Goal: Task Accomplishment & Management: Manage account settings

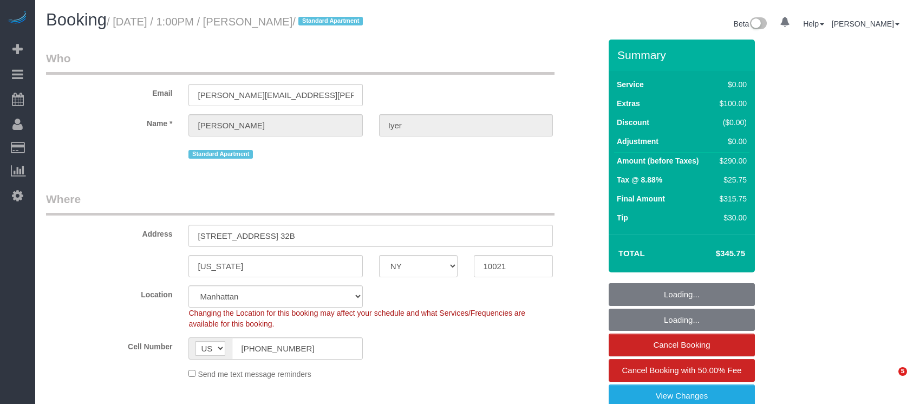
select select "NY"
select select "string:stripe-pm_1S0AUR4VGloSiKo7NTpcqTIx"
select select "number:57"
select select "number:75"
select select "number:15"
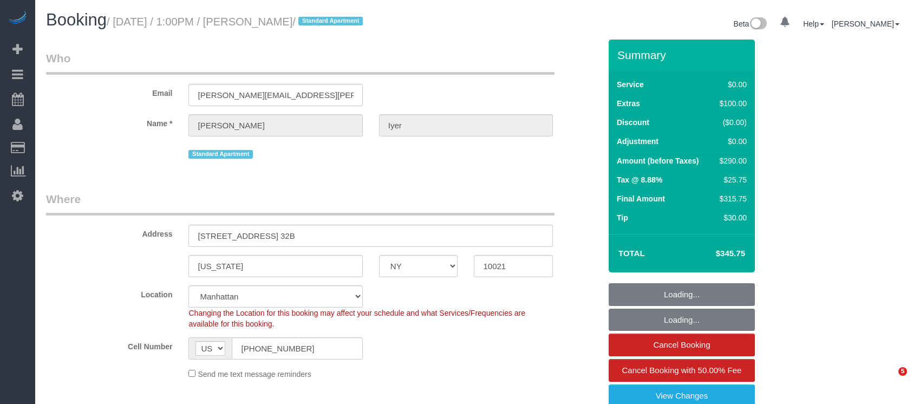
select select "number:6"
select select "spot1"
select select "1"
select select "2"
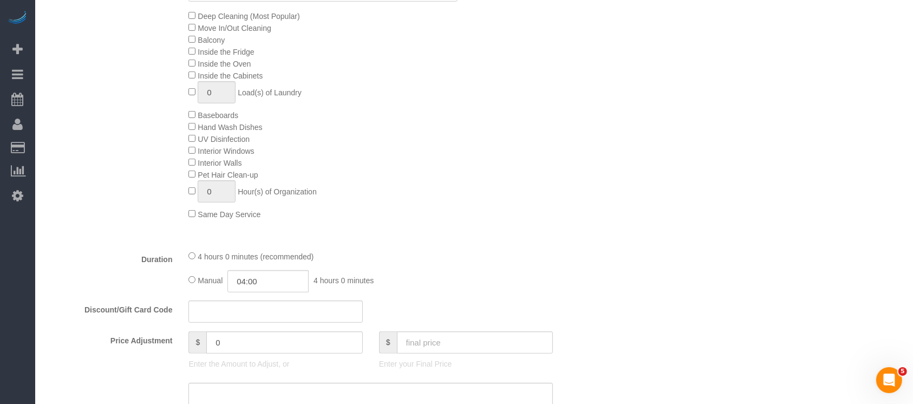
scroll to position [722, 0]
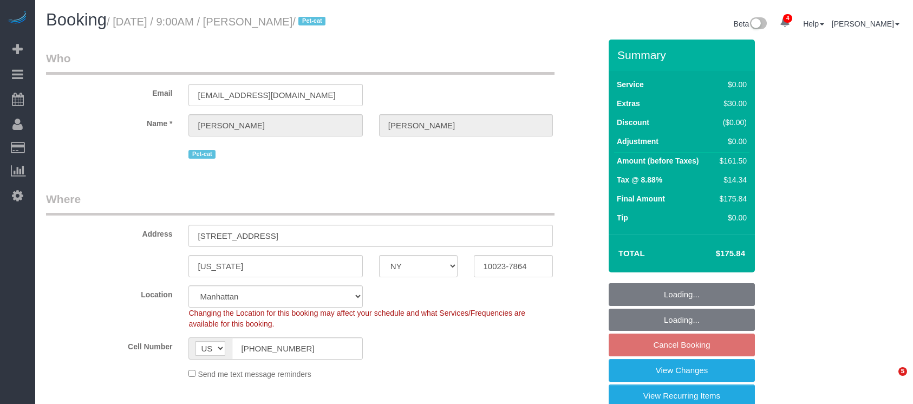
select select "NY"
select select "1"
select select "spot2"
select select "number:57"
select select "number:71"
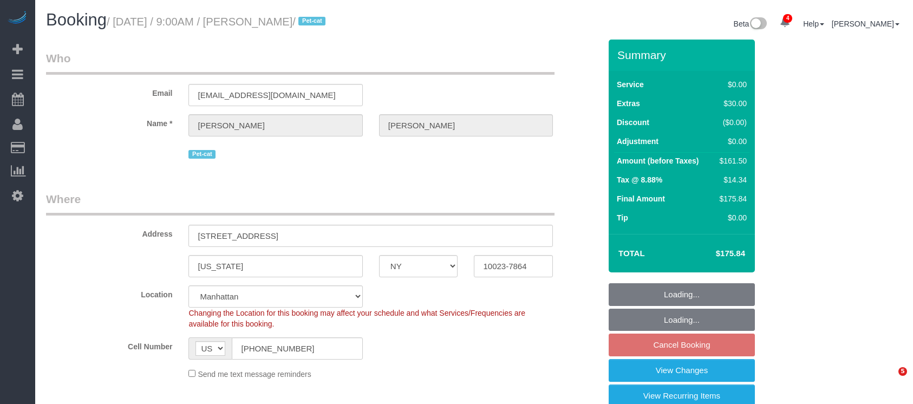
select select "number:14"
select select "number:6"
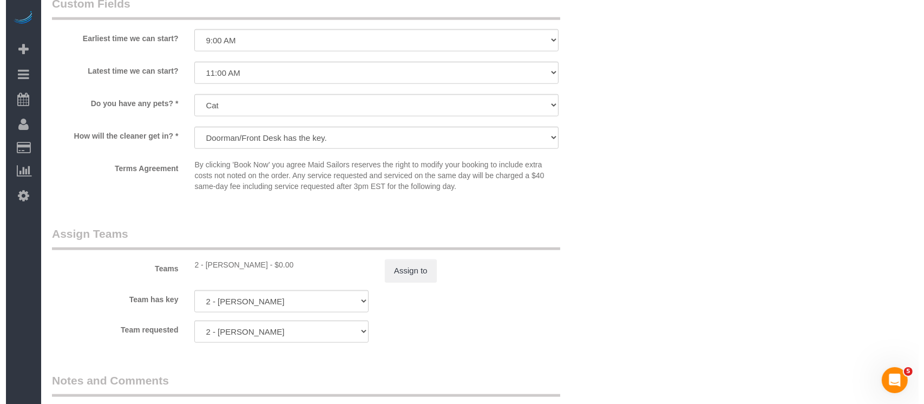
scroll to position [1299, 0]
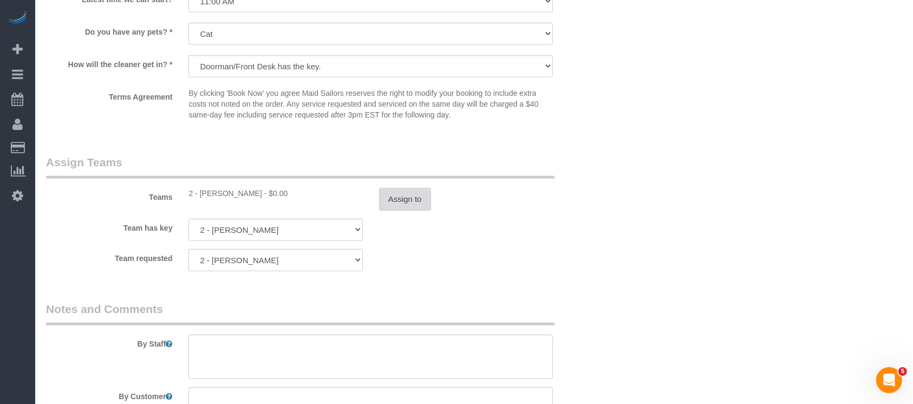
click at [416, 209] on button "Assign to" at bounding box center [405, 199] width 52 height 23
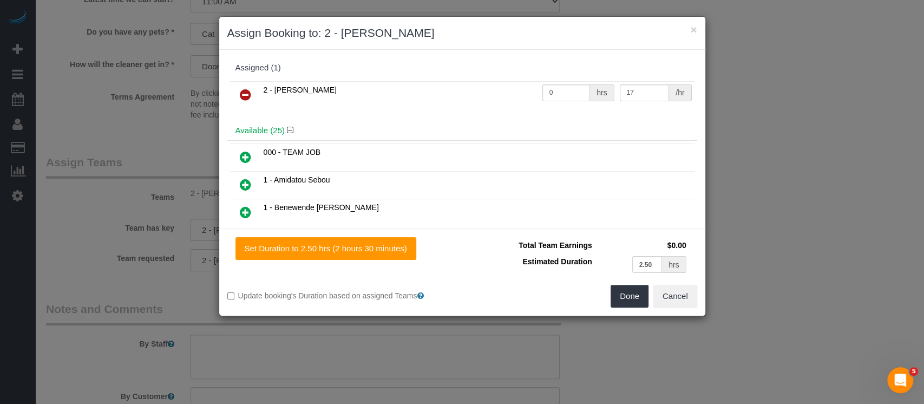
click at [246, 91] on icon at bounding box center [245, 94] width 11 height 13
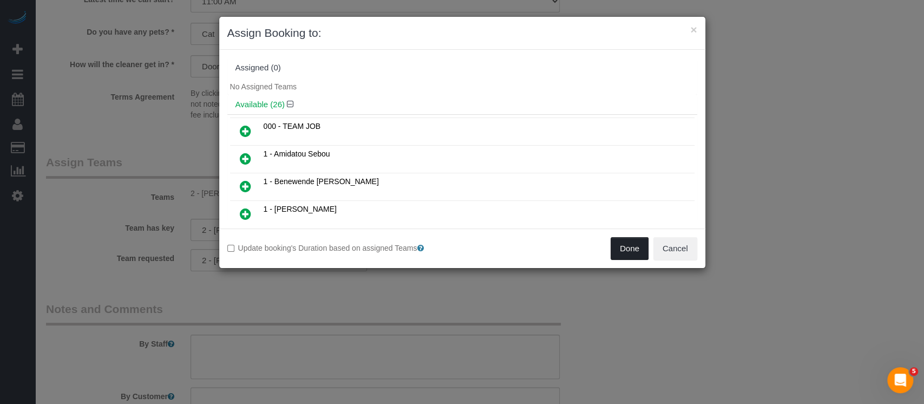
click at [627, 249] on button "Done" at bounding box center [630, 248] width 38 height 23
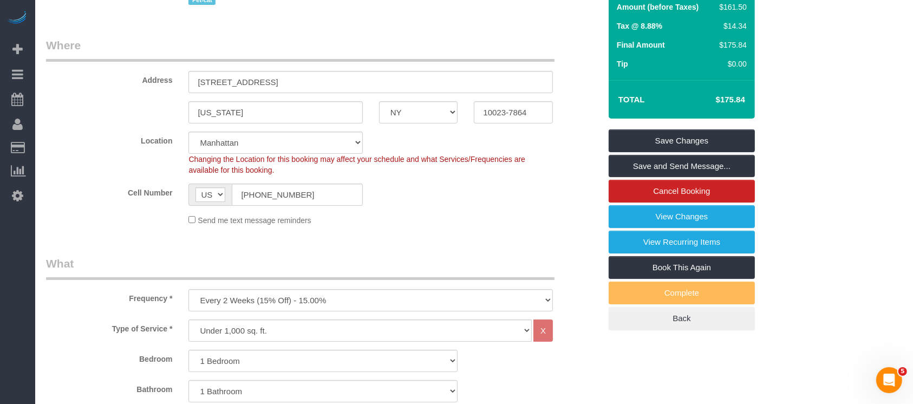
scroll to position [72, 0]
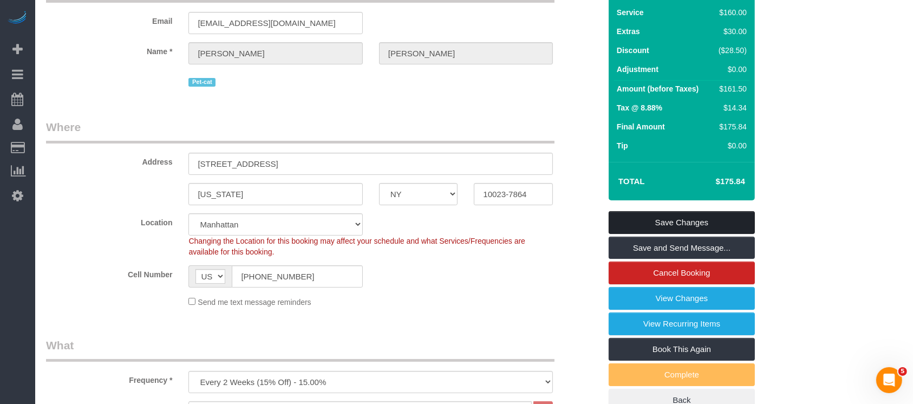
click at [688, 219] on link "Save Changes" at bounding box center [681, 222] width 146 height 23
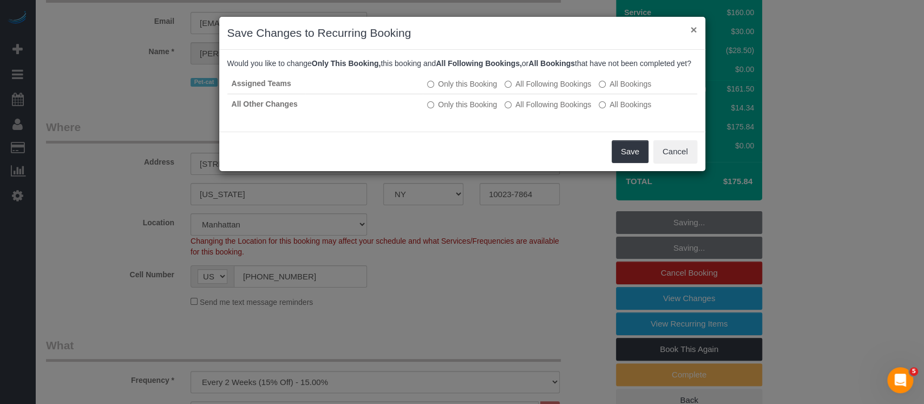
click at [695, 25] on button "×" at bounding box center [693, 29] width 6 height 11
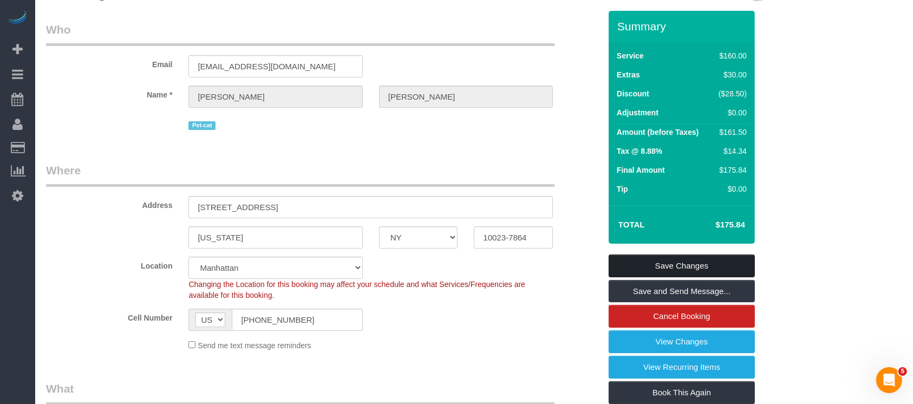
scroll to position [0, 0]
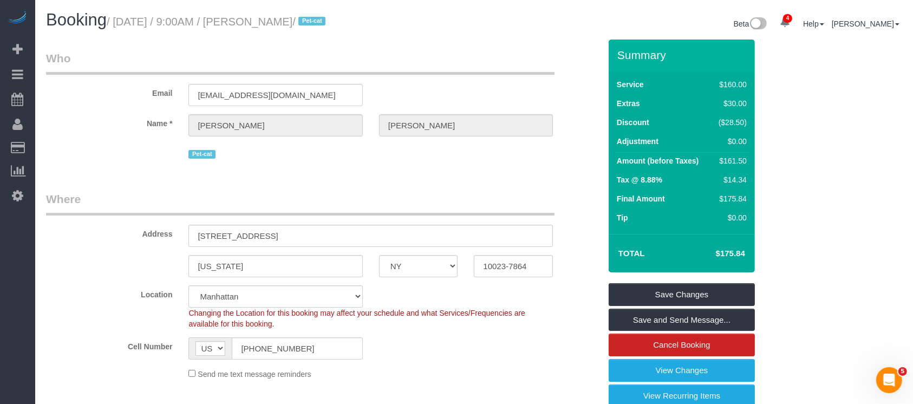
drag, startPoint x: 116, startPoint y: 21, endPoint x: 313, endPoint y: 22, distance: 197.1
click at [313, 22] on small "/ August 29, 2025 / 9:00AM / Allison Kelly / Pet-cat" at bounding box center [218, 22] width 222 height 12
copy small "August 29, 2025 / 9:00AM / Allison Kelly"
click at [716, 290] on link "Save Changes" at bounding box center [681, 294] width 146 height 23
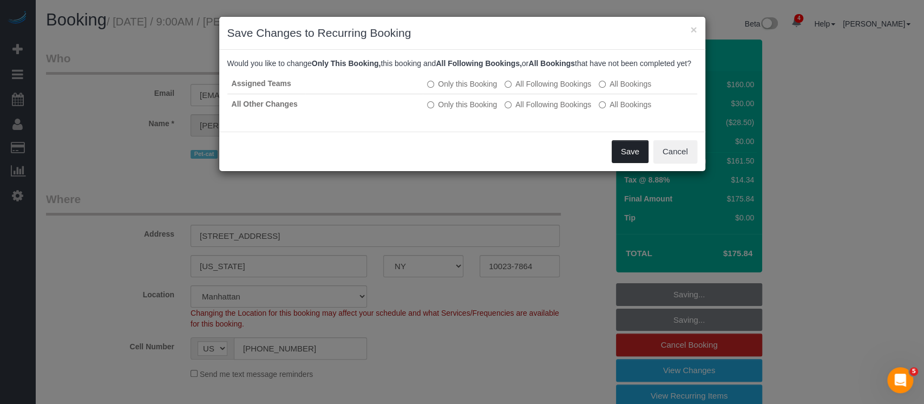
click at [628, 162] on button "Save" at bounding box center [630, 151] width 37 height 23
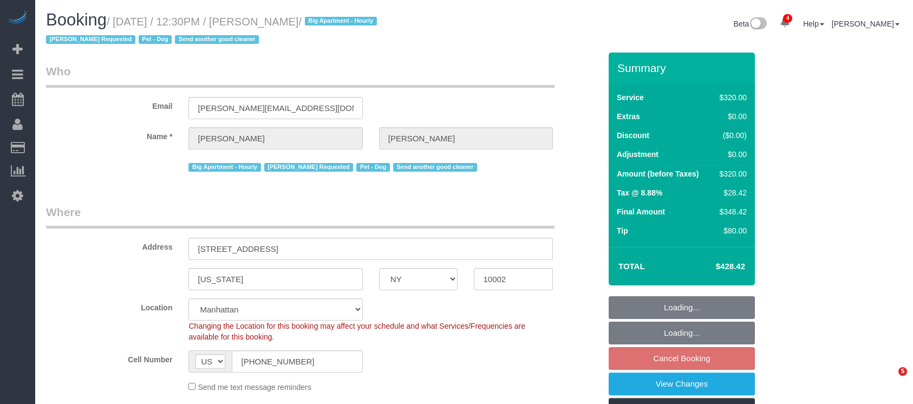
select select "NY"
select select "2"
select select "number:60"
select select "number:75"
select select "number:13"
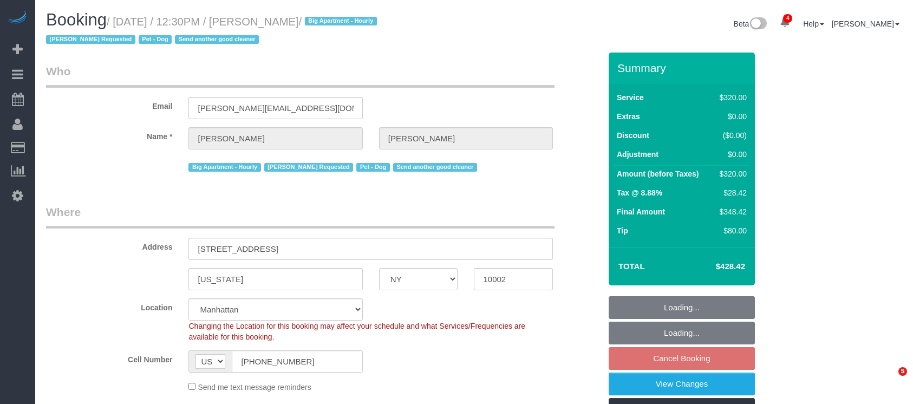
select select "number:7"
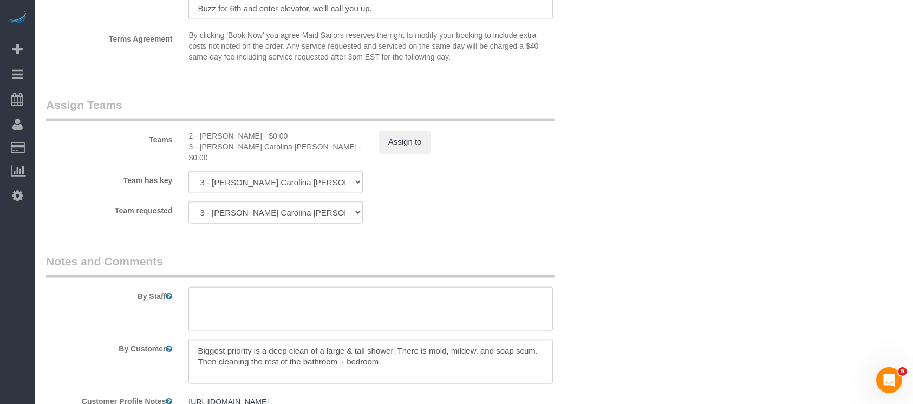
scroll to position [1227, 0]
click at [402, 138] on button "Assign to" at bounding box center [405, 141] width 52 height 23
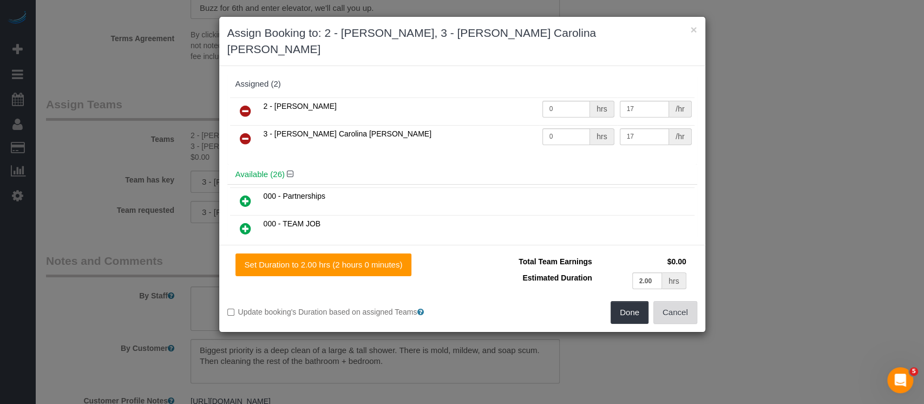
click at [691, 301] on button "Cancel" at bounding box center [675, 312] width 44 height 23
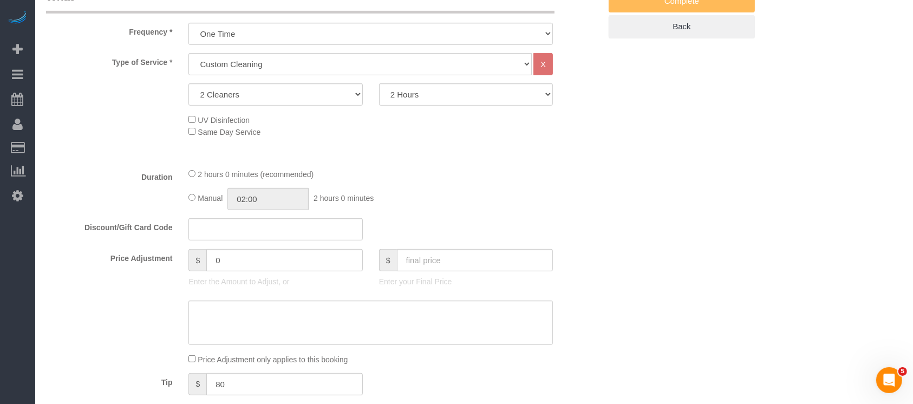
scroll to position [0, 0]
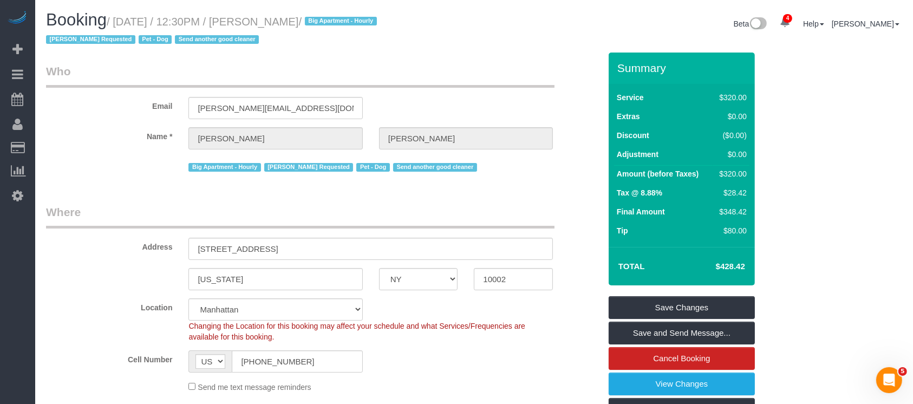
drag, startPoint x: 117, startPoint y: 18, endPoint x: 331, endPoint y: 19, distance: 213.3
click at [330, 18] on small "/ [DATE] / 12:30PM / [PERSON_NAME] / Big Apartment - Hourly [PERSON_NAME] Reque…" at bounding box center [213, 31] width 334 height 30
copy small "[DATE] / 12:30PM / [PERSON_NAME]"
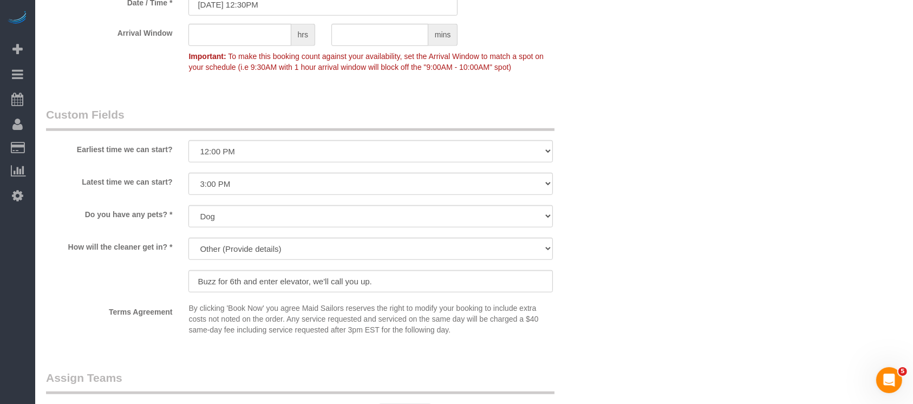
scroll to position [1083, 0]
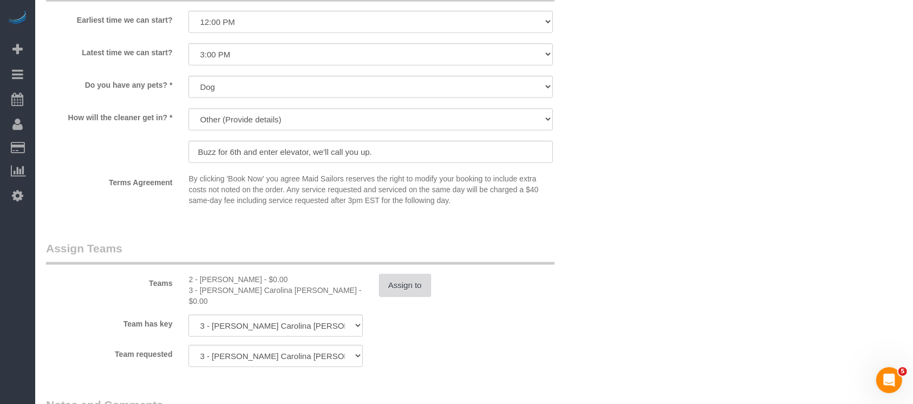
click at [410, 288] on button "Assign to" at bounding box center [405, 285] width 52 height 23
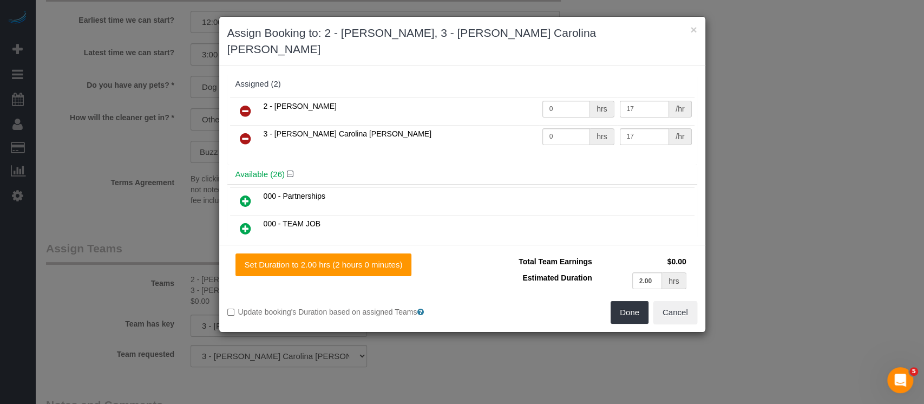
click at [246, 104] on icon at bounding box center [245, 110] width 11 height 13
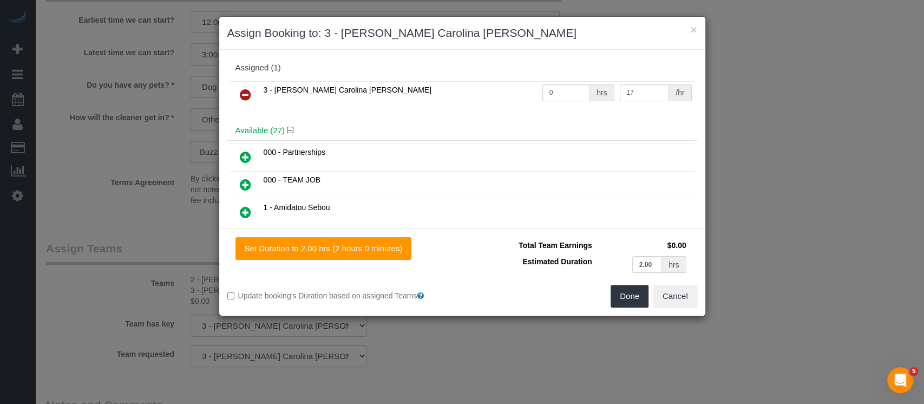
click at [243, 183] on icon at bounding box center [245, 184] width 11 height 13
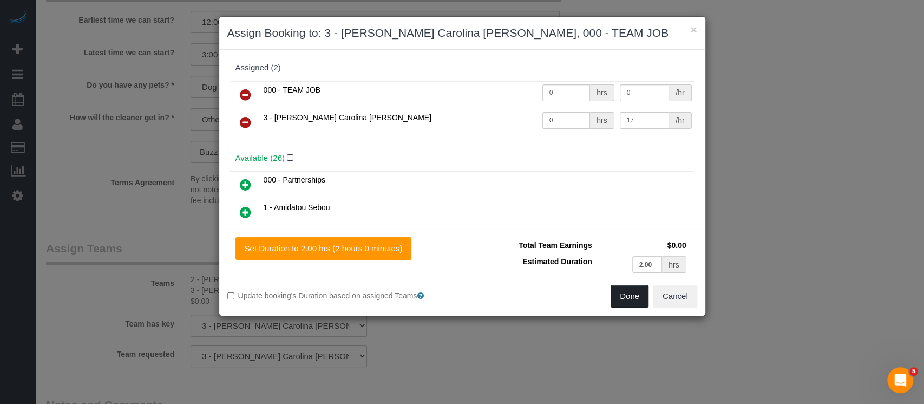
click at [631, 286] on button "Done" at bounding box center [630, 296] width 38 height 23
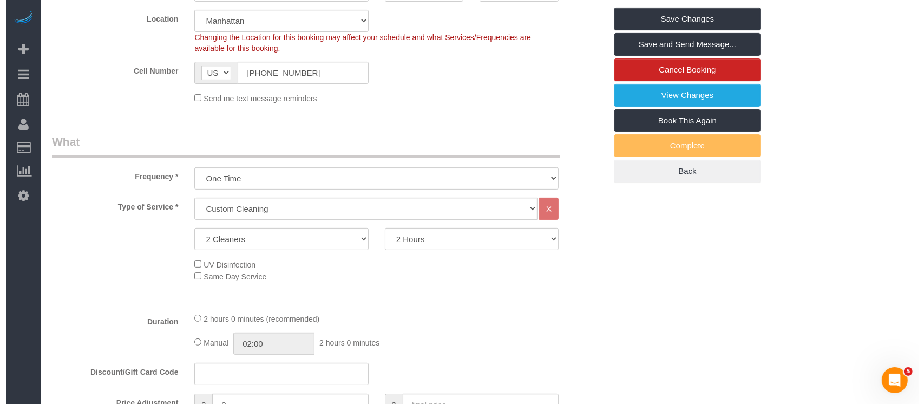
scroll to position [0, 0]
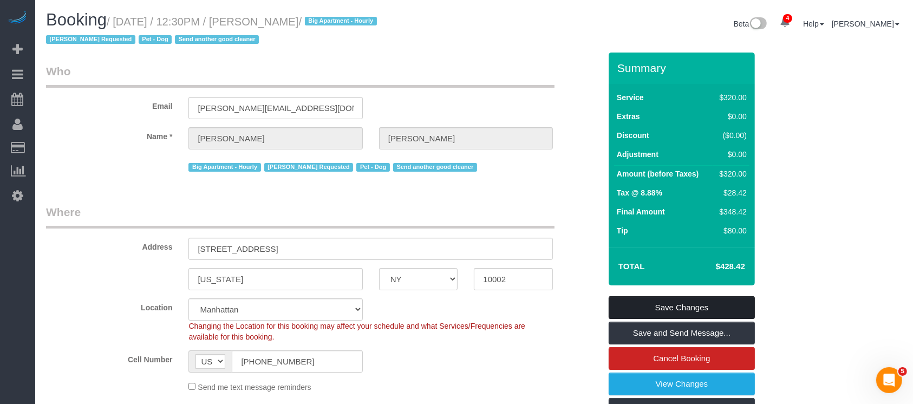
click at [710, 305] on link "Save Changes" at bounding box center [681, 307] width 146 height 23
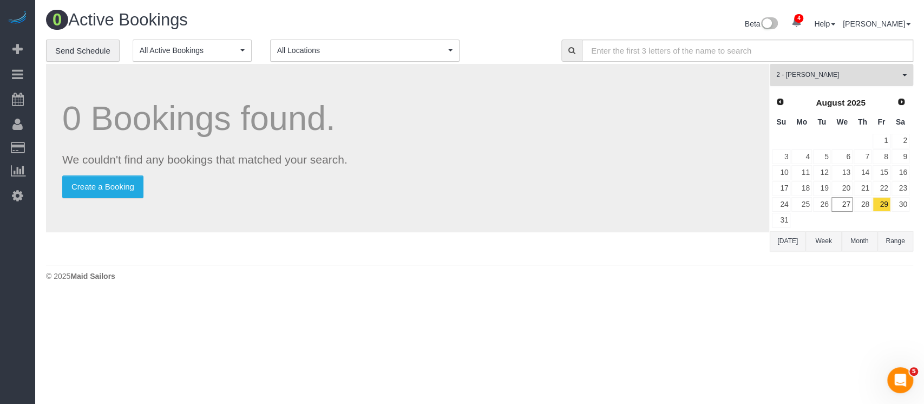
click at [900, 67] on button "2 - [PERSON_NAME] All Teams" at bounding box center [841, 75] width 143 height 22
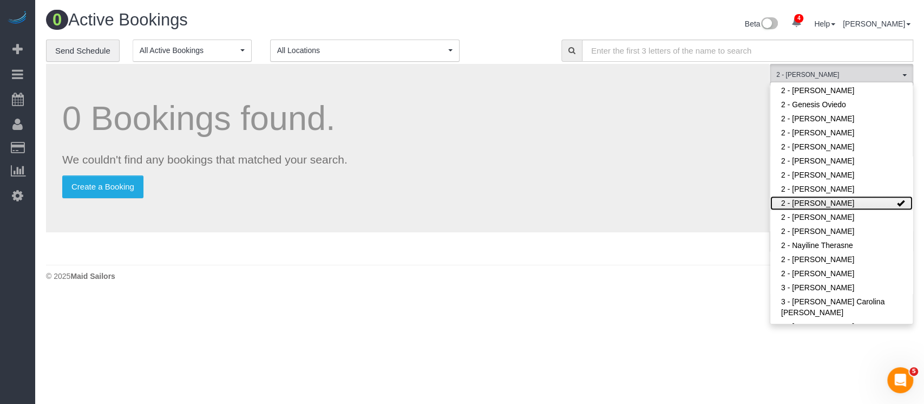
click at [856, 204] on link "2 - [PERSON_NAME]" at bounding box center [841, 203] width 142 height 14
click at [488, 215] on div "0 Bookings found. We couldn't find any bookings that matched your search. Creat…" at bounding box center [407, 148] width 723 height 168
